Goal: Task Accomplishment & Management: Manage account settings

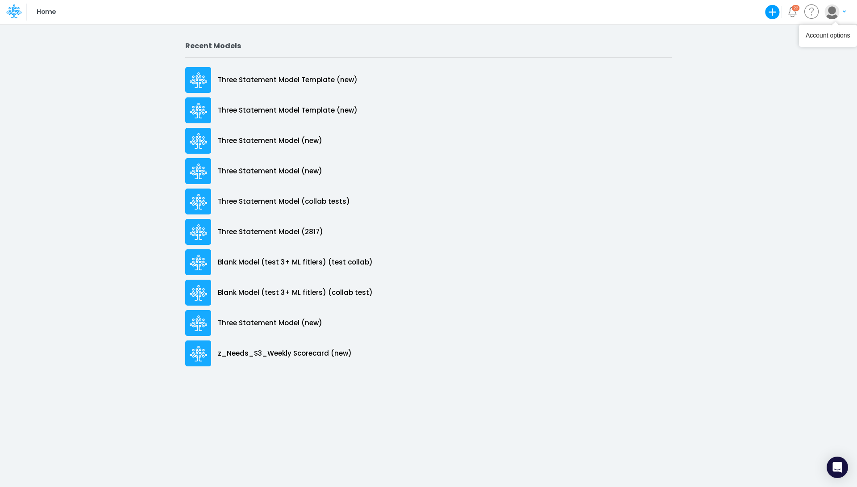
click at [837, 12] on img "button" at bounding box center [832, 11] width 15 height 15
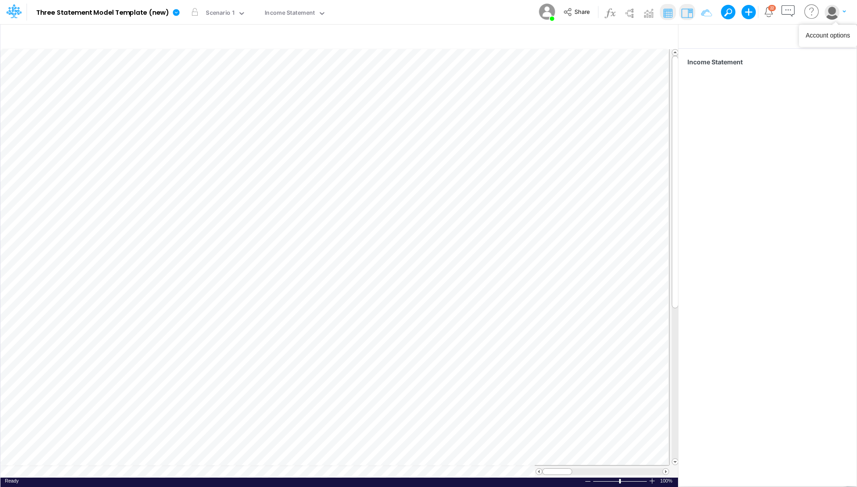
click at [845, 13] on icon "button" at bounding box center [844, 11] width 3 height 5
click at [773, 51] on button "Log out" at bounding box center [799, 53] width 96 height 14
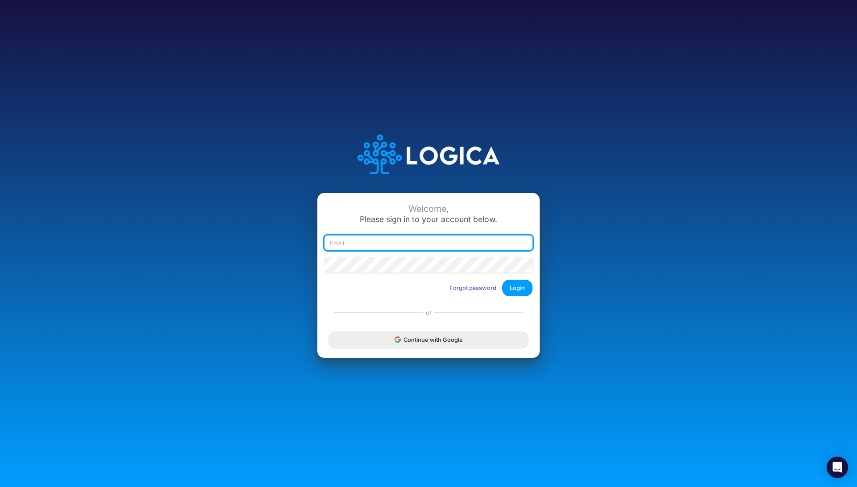
type input "[EMAIL_ADDRESS][DOMAIN_NAME]"
click at [446, 243] on input "[EMAIL_ADDRESS][DOMAIN_NAME]" at bounding box center [429, 242] width 208 height 15
click at [325, 250] on div at bounding box center [325, 250] width 0 height 0
type input "[EMAIL_ADDRESS][DOMAIN_NAME]"
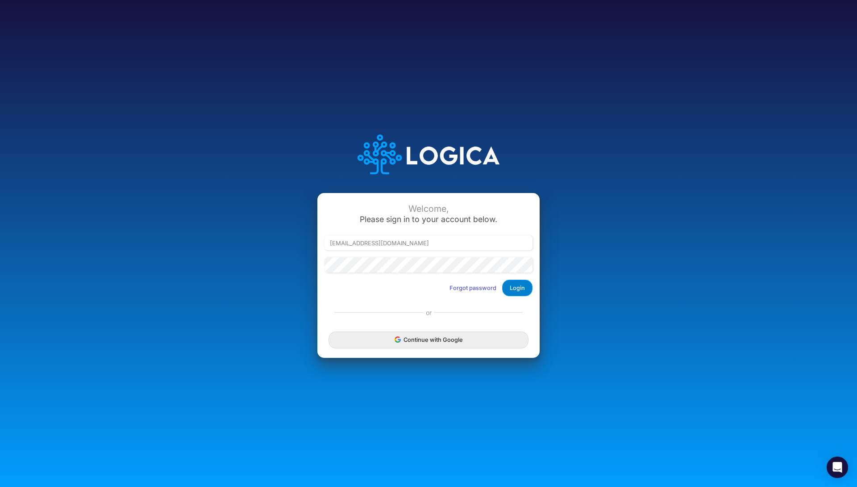
click at [514, 283] on button "Login" at bounding box center [517, 287] width 30 height 17
